Goal: Task Accomplishment & Management: Complete application form

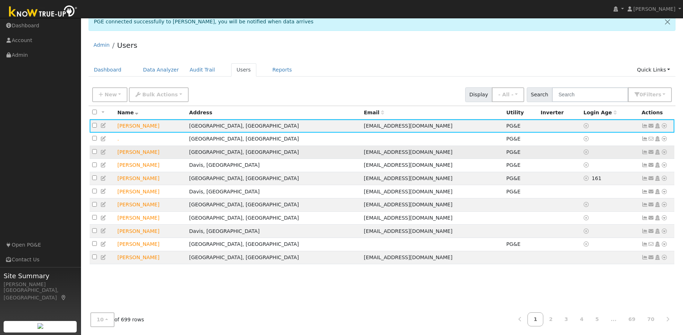
scroll to position [10, 0]
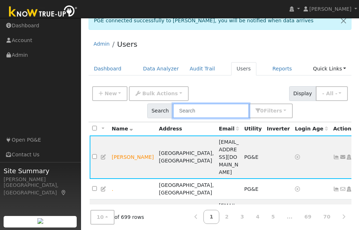
click at [202, 114] on input "text" at bounding box center [211, 111] width 76 height 15
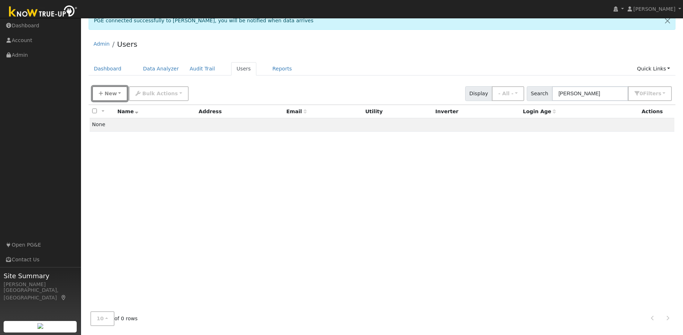
click at [105, 92] on span "New" at bounding box center [110, 94] width 12 height 6
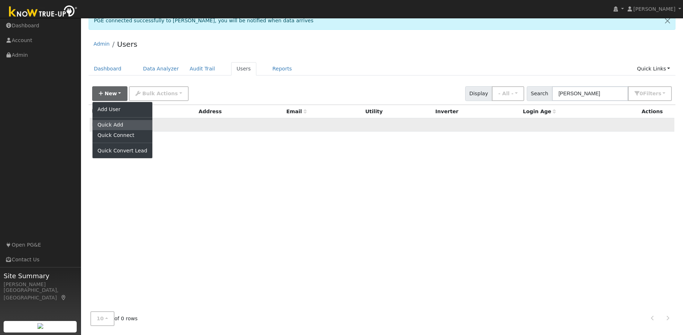
click at [115, 126] on link "Quick Add" at bounding box center [122, 125] width 60 height 10
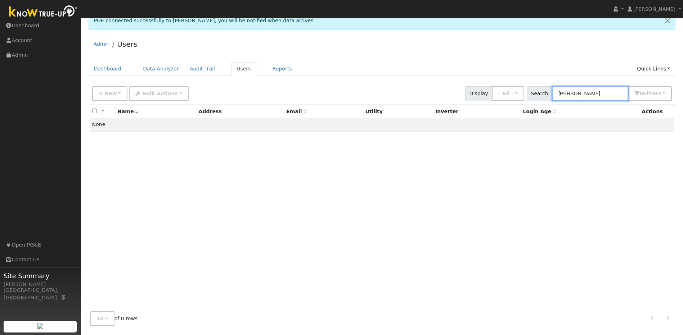
click at [605, 91] on input "tracy stoner" at bounding box center [590, 93] width 76 height 15
type input "tracy stoner"
click at [105, 92] on span "New" at bounding box center [110, 94] width 12 height 6
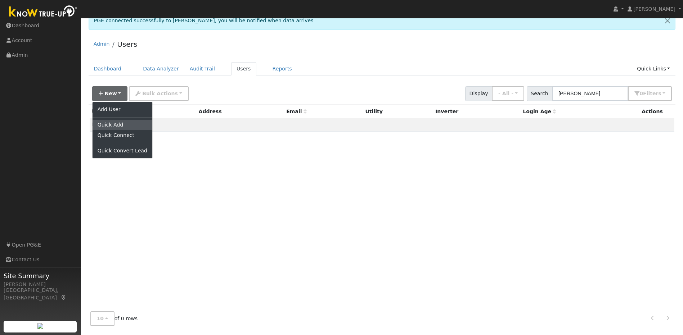
click at [118, 126] on link "Quick Add" at bounding box center [122, 125] width 60 height 10
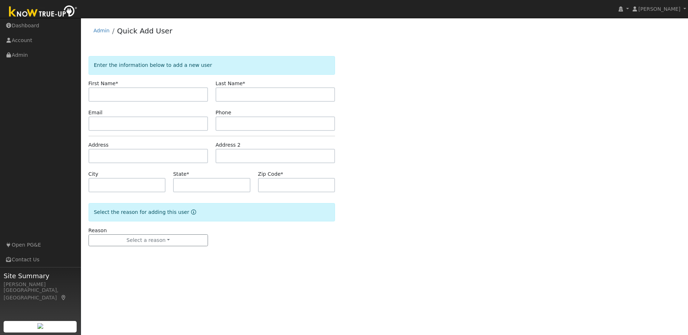
click at [111, 98] on input "text" at bounding box center [148, 94] width 119 height 14
type input "[PERSON_NAME]"
click at [263, 96] on input "text" at bounding box center [275, 94] width 119 height 14
type input "[PERSON_NAME]"
click at [177, 121] on input "text" at bounding box center [148, 124] width 119 height 14
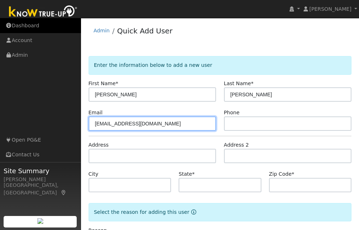
type input "tlstoner@aol.com"
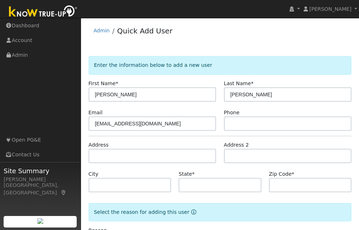
click at [286, 41] on div "Admin Quick Add User" at bounding box center [220, 33] width 263 height 22
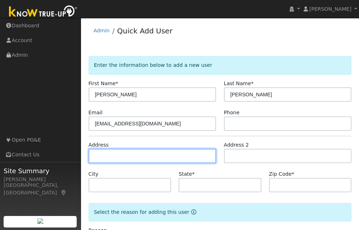
drag, startPoint x: 152, startPoint y: 155, endPoint x: 149, endPoint y: 152, distance: 4.6
click at [151, 155] on input "text" at bounding box center [153, 156] width 128 height 14
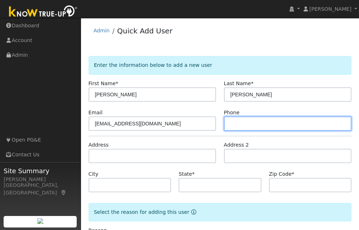
click at [252, 122] on input "text" at bounding box center [288, 124] width 128 height 14
type input "925-980-3319"
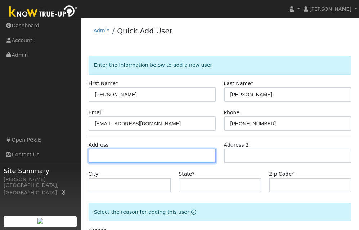
click at [178, 156] on input "text" at bounding box center [153, 156] width 128 height 14
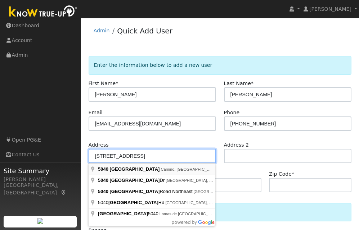
type input "5040 [GEOGRAPHIC_DATA]"
type input "Camino"
type input "CA"
type input "95709"
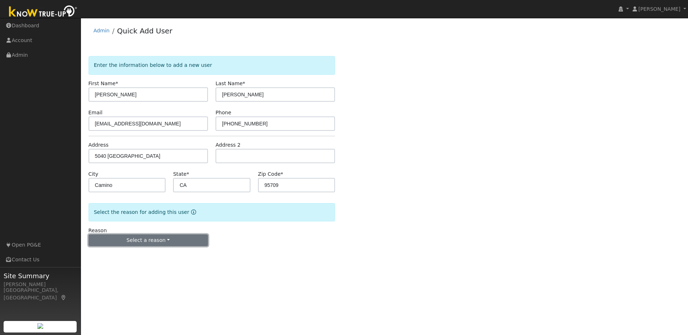
click at [160, 242] on button "Select a reason" at bounding box center [148, 241] width 119 height 12
drag, startPoint x: 137, startPoint y: 257, endPoint x: 146, endPoint y: 252, distance: 10.3
click at [137, 256] on link "New lead" at bounding box center [129, 255] width 80 height 10
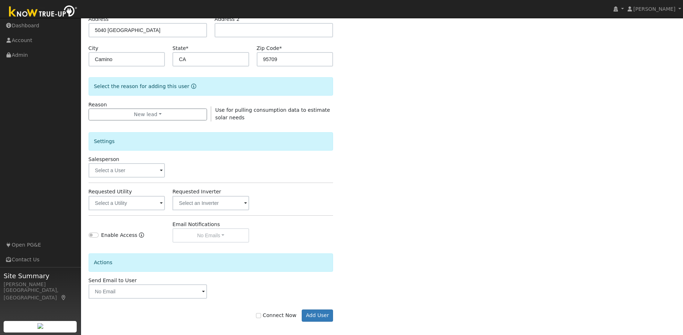
scroll to position [131, 0]
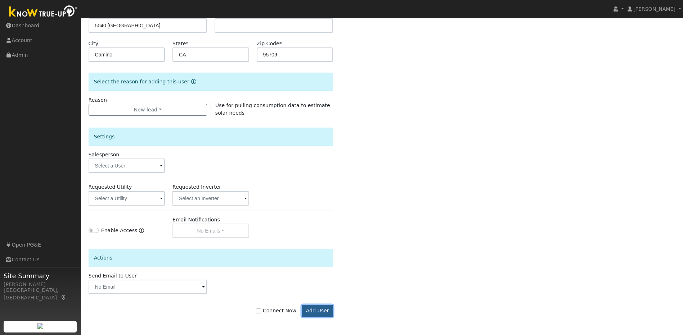
click at [321, 314] on button "Add User" at bounding box center [317, 311] width 31 height 12
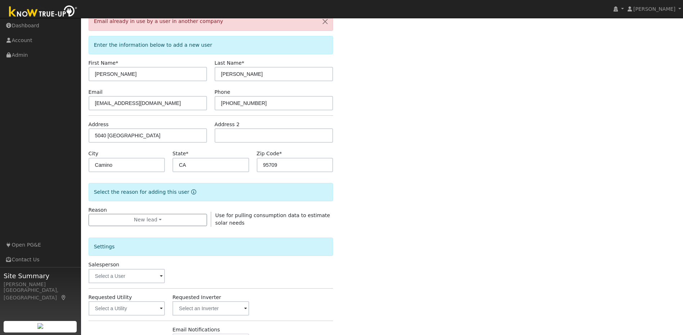
scroll to position [0, 0]
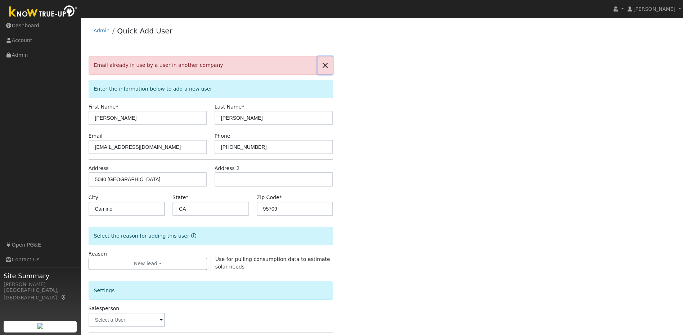
click at [329, 65] on button "button" at bounding box center [324, 65] width 15 height 18
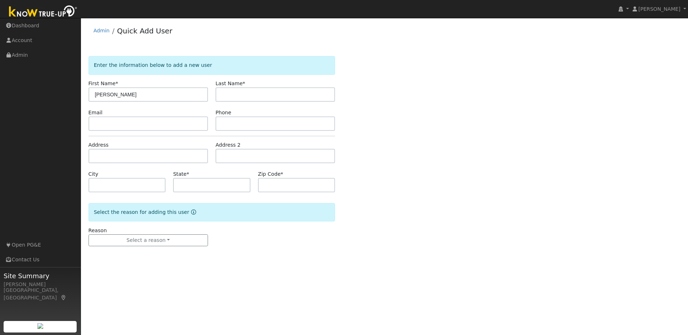
type input "[PERSON_NAME]"
click at [241, 98] on input "text" at bounding box center [275, 94] width 119 height 14
type input "[PERSON_NAME]"
click at [174, 128] on input "text" at bounding box center [148, 124] width 119 height 14
type input "[EMAIL_ADDRESS][DOMAIN_NAME]"
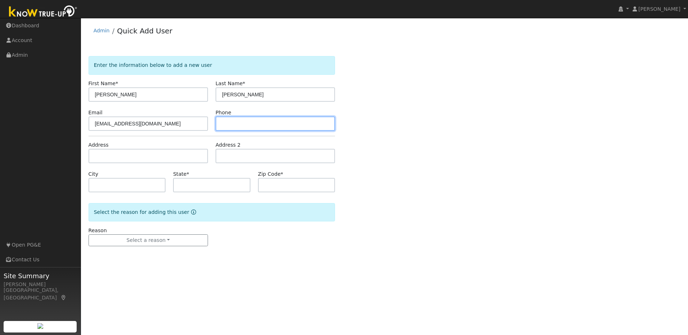
click at [230, 127] on input "text" at bounding box center [275, 124] width 119 height 14
type input "[PHONE_NUMBER]"
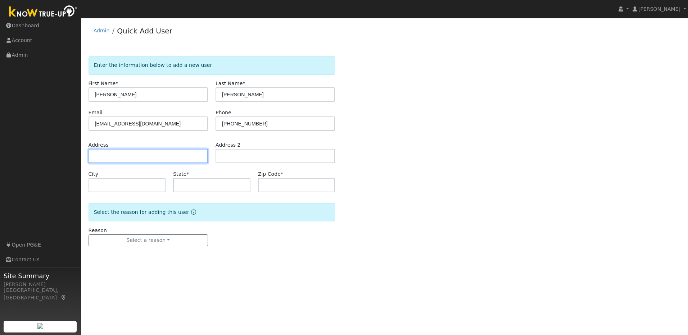
click at [144, 152] on input "text" at bounding box center [148, 156] width 119 height 14
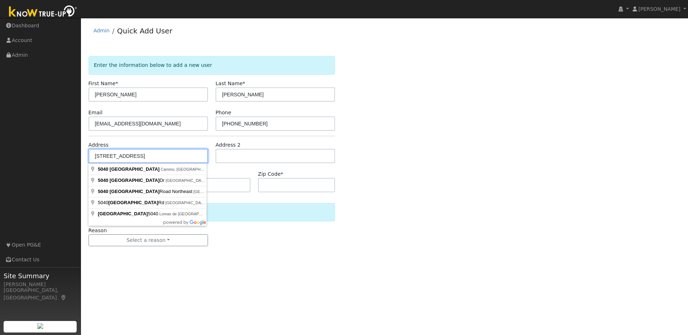
type input "5040 [GEOGRAPHIC_DATA]"
type input "Camino"
type input "CA"
type input "95709"
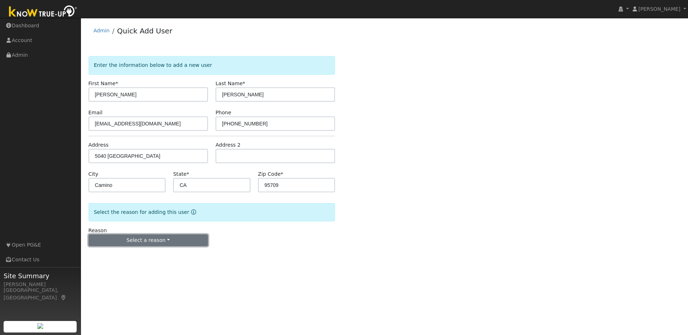
click at [168, 244] on button "Select a reason" at bounding box center [148, 241] width 119 height 12
click at [136, 257] on link "New lead" at bounding box center [129, 255] width 80 height 10
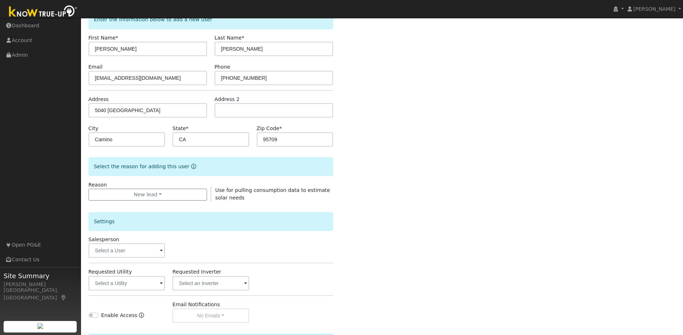
scroll to position [131, 0]
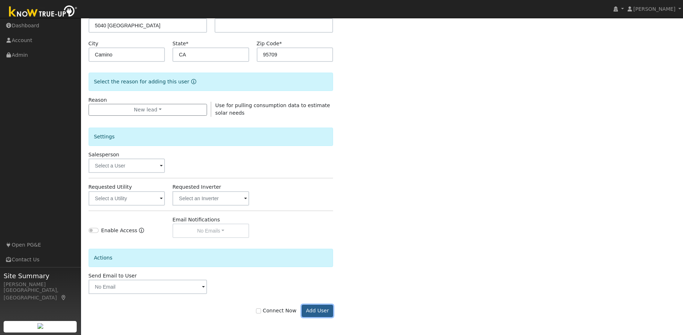
click at [325, 310] on button "Add User" at bounding box center [317, 311] width 31 height 12
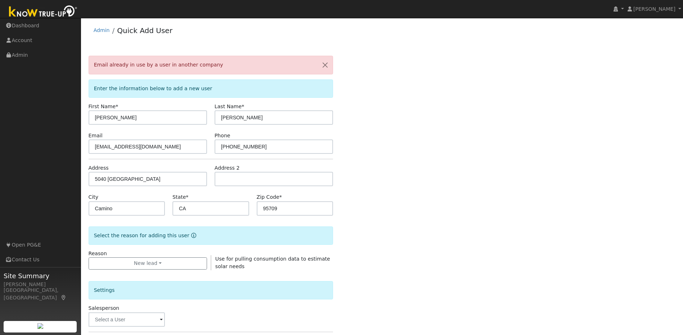
scroll to position [0, 0]
click at [224, 71] on div "Email already in use by a user in another company" at bounding box center [211, 65] width 245 height 18
click at [226, 90] on div "Enter the information below to add a new user" at bounding box center [211, 89] width 245 height 18
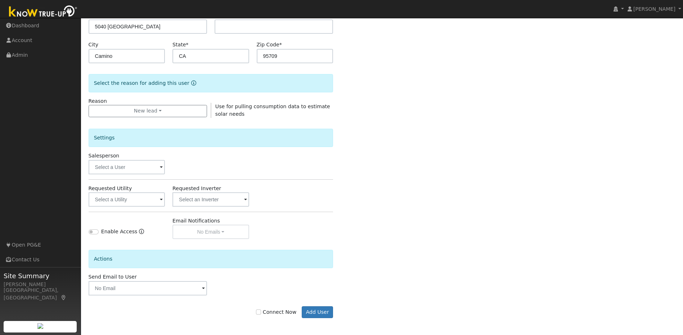
scroll to position [154, 0]
click at [163, 166] on input "text" at bounding box center [127, 166] width 76 height 14
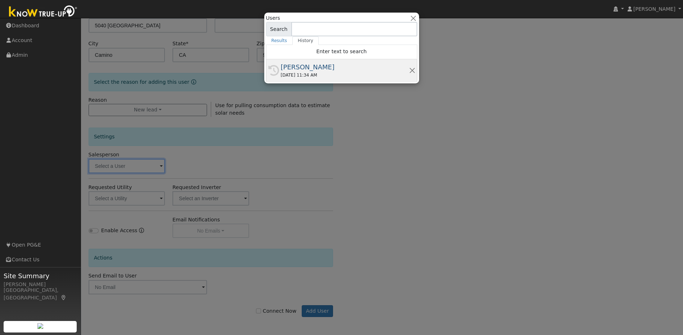
click at [329, 74] on div "[DATE] 11:34 AM" at bounding box center [345, 75] width 128 height 6
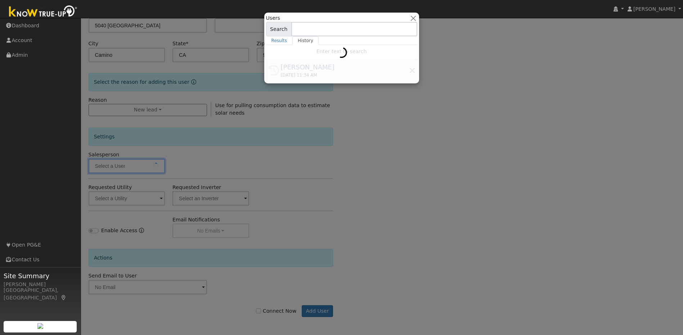
type input "[PERSON_NAME]"
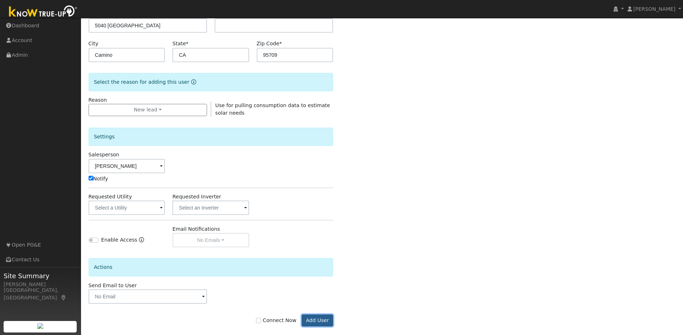
click at [324, 323] on button "Add User" at bounding box center [317, 321] width 31 height 12
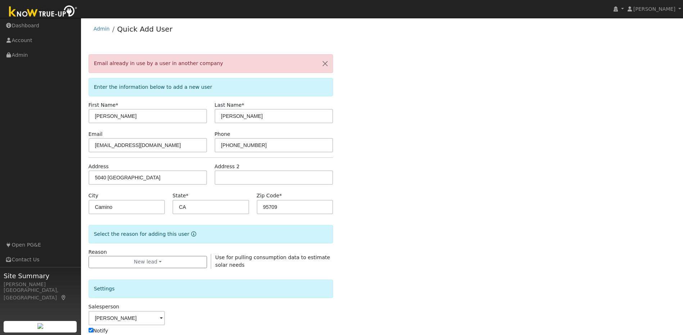
scroll to position [0, 0]
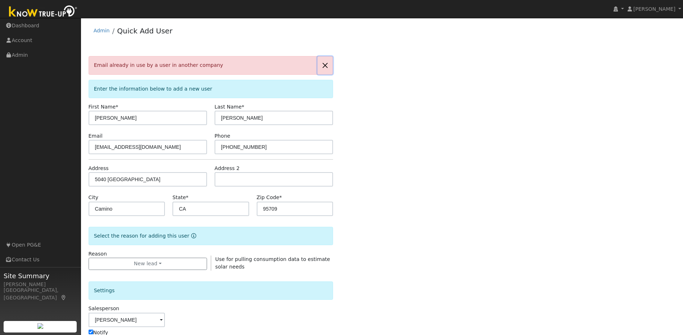
click at [329, 64] on button "button" at bounding box center [324, 65] width 15 height 18
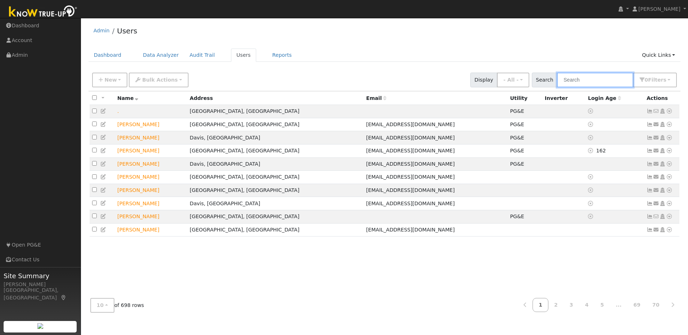
click at [585, 82] on input "text" at bounding box center [595, 80] width 76 height 15
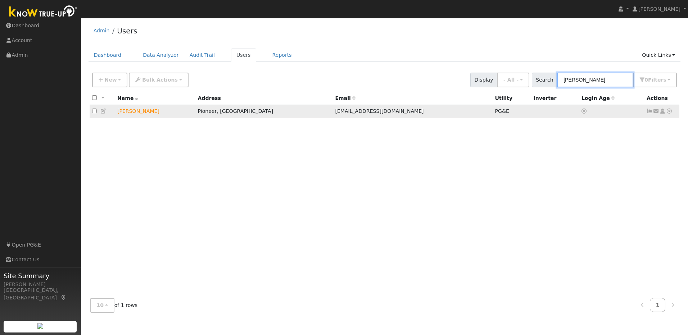
type input "matt mccormack"
click at [649, 114] on icon at bounding box center [650, 111] width 6 height 5
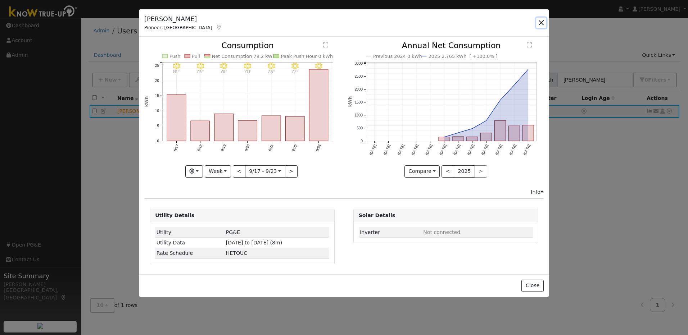
click at [540, 22] on button "button" at bounding box center [541, 23] width 10 height 10
